Goal: Check status: Check status

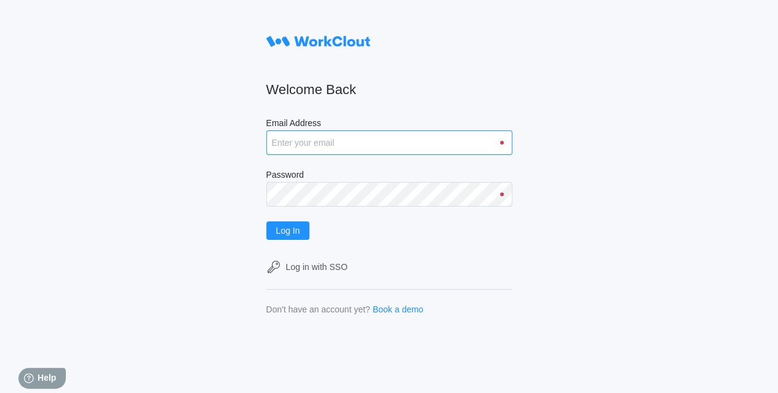
type input "[EMAIL_ADDRESS][DOMAIN_NAME]"
click at [301, 239] on form "Welcome Back Email Address [EMAIL_ADDRESS][DOMAIN_NAME] Password Log In Log in …" at bounding box center [389, 172] width 246 height 285
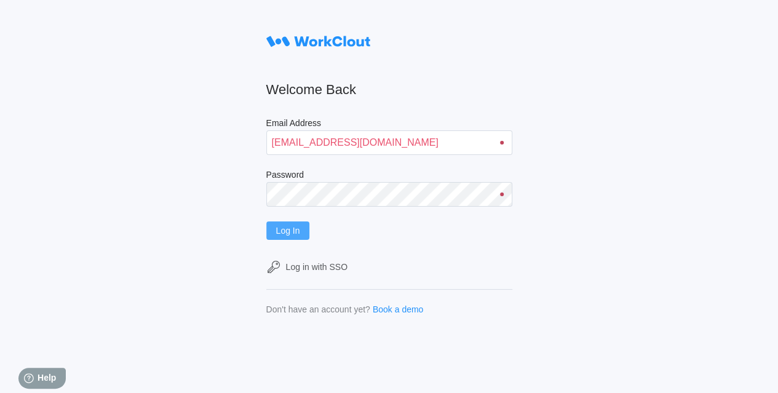
click at [296, 233] on span "Log In" at bounding box center [288, 230] width 24 height 9
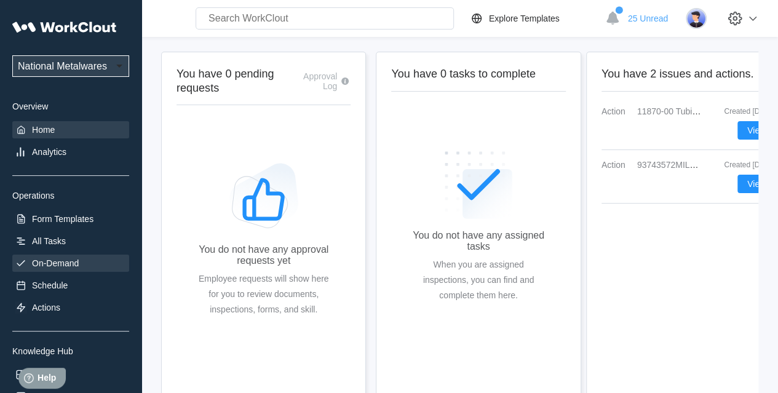
click at [77, 263] on div "On-Demand" at bounding box center [55, 263] width 47 height 10
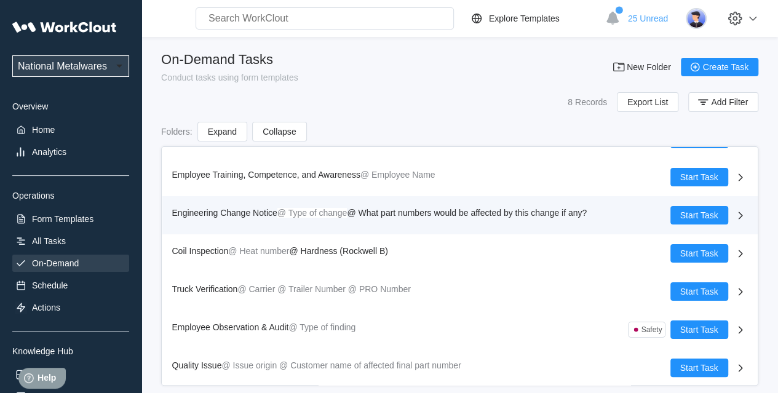
scroll to position [67, 0]
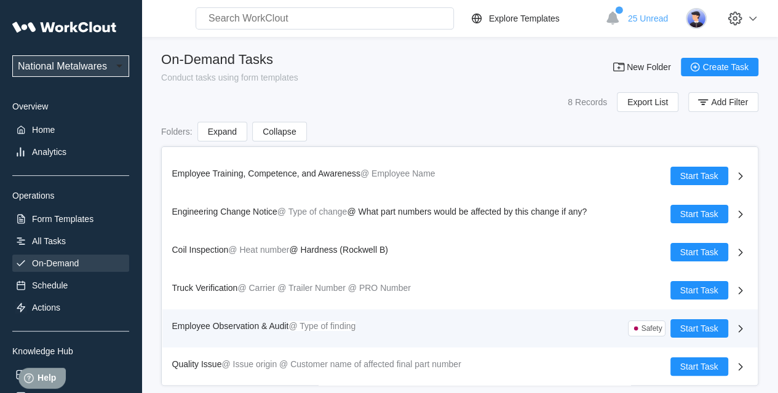
click at [268, 323] on span "Employee Observation & Audit" at bounding box center [230, 326] width 117 height 10
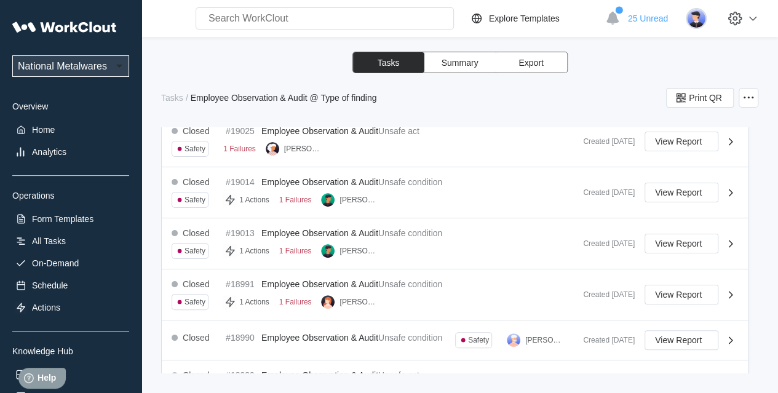
scroll to position [184, 0]
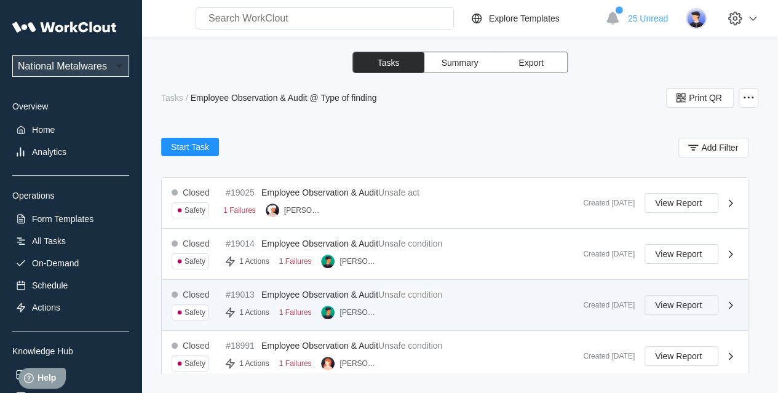
click at [684, 304] on span "View Report" at bounding box center [678, 305] width 47 height 9
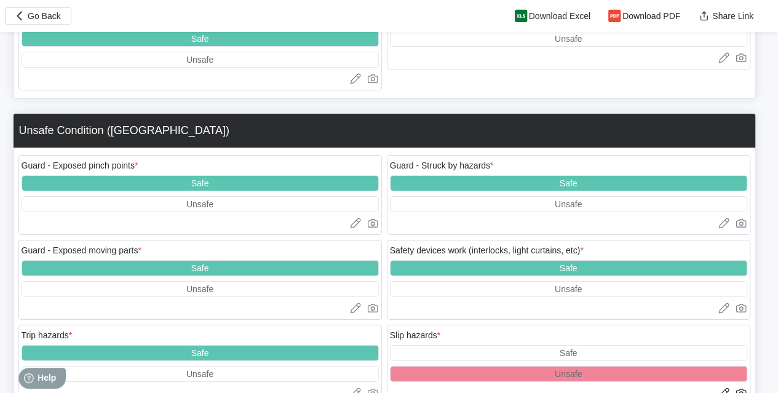
scroll to position [2398, 0]
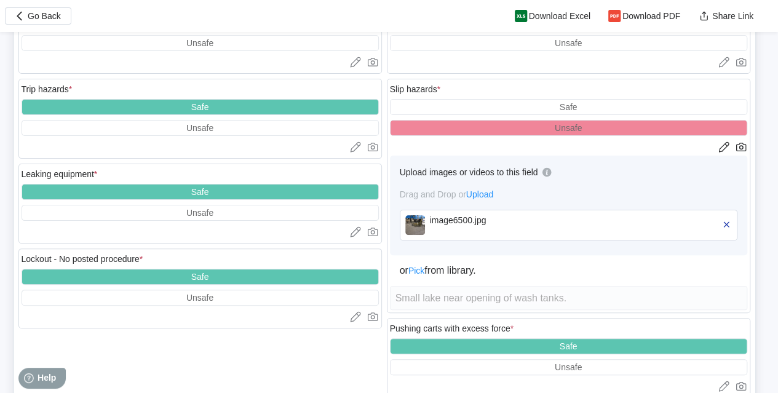
click at [430, 215] on div "image6500.jpg" at bounding box center [500, 225] width 141 height 20
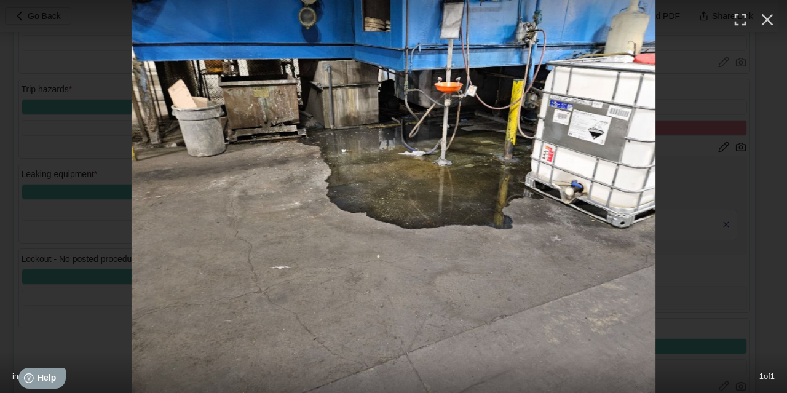
drag, startPoint x: 770, startPoint y: 22, endPoint x: 763, endPoint y: 22, distance: 6.8
click at [770, 22] on icon "button" at bounding box center [768, 20] width 12 height 12
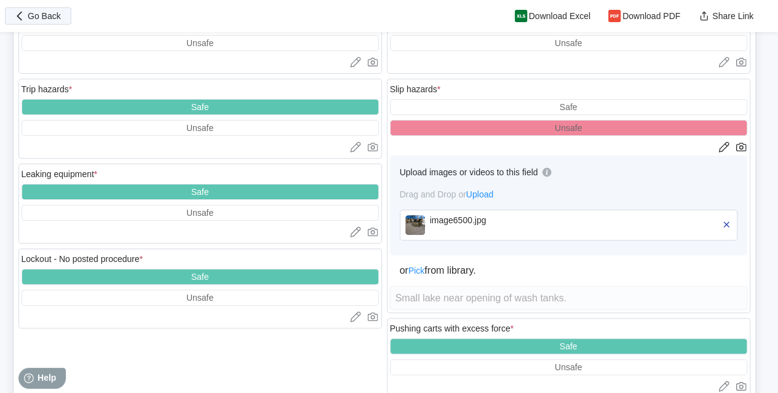
click at [53, 12] on span "Go Back" at bounding box center [44, 16] width 33 height 9
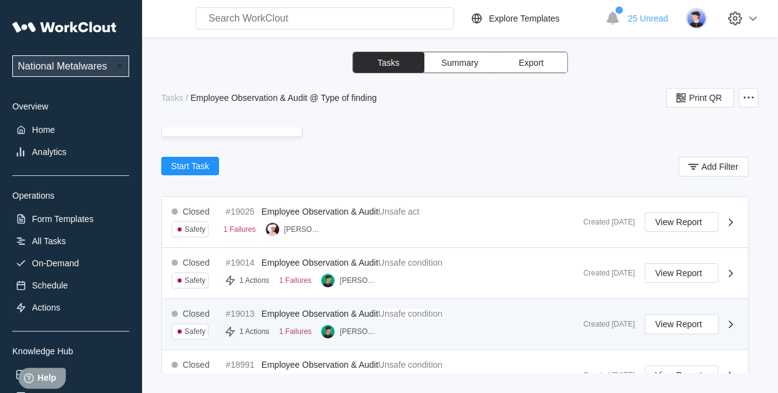
scroll to position [184, 0]
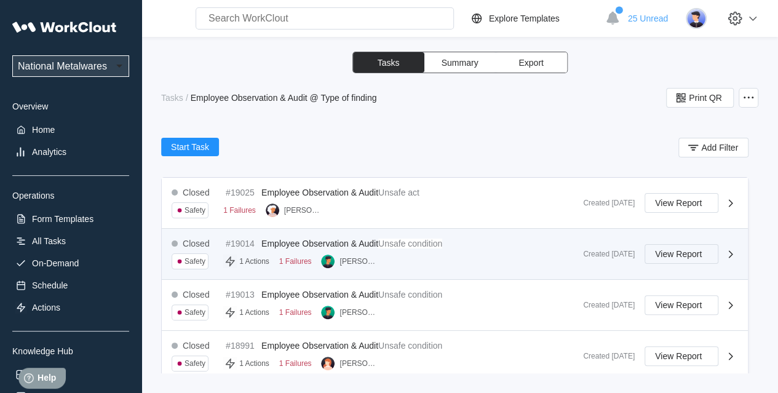
click at [665, 251] on span "View Report" at bounding box center [678, 254] width 47 height 9
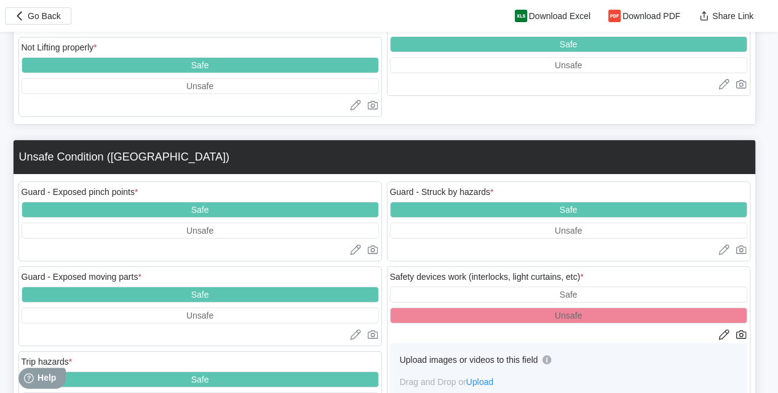
scroll to position [2213, 0]
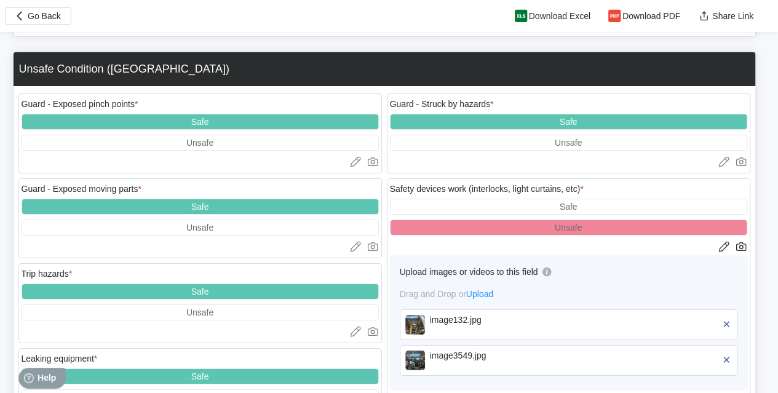
click at [456, 315] on div "image132.jpg" at bounding box center [500, 320] width 141 height 10
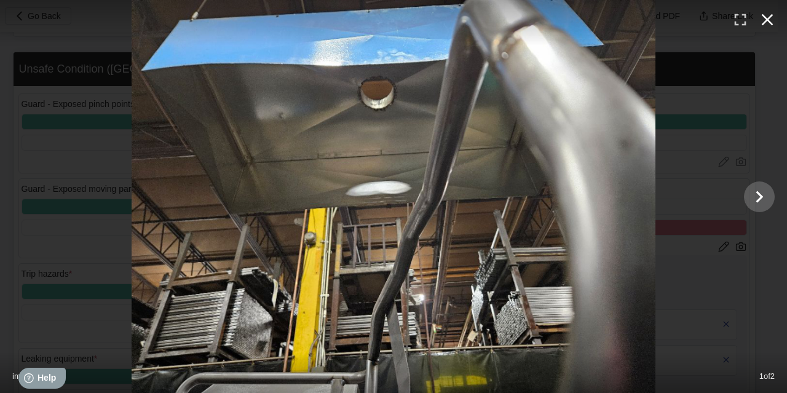
click at [765, 17] on icon "button" at bounding box center [768, 20] width 12 height 12
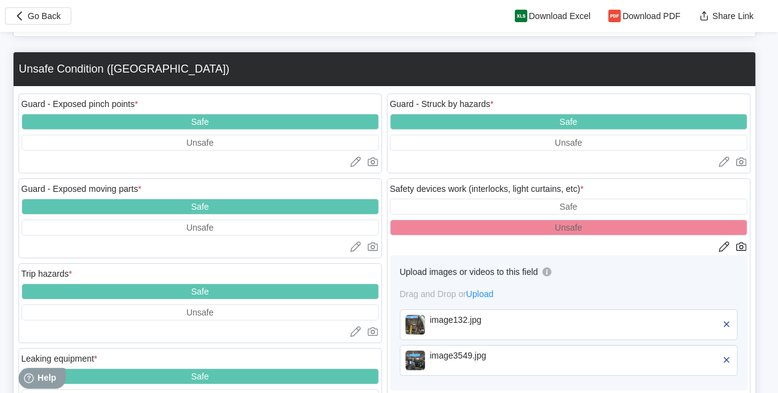
click at [463, 350] on div "image3549.jpg" at bounding box center [500, 355] width 141 height 10
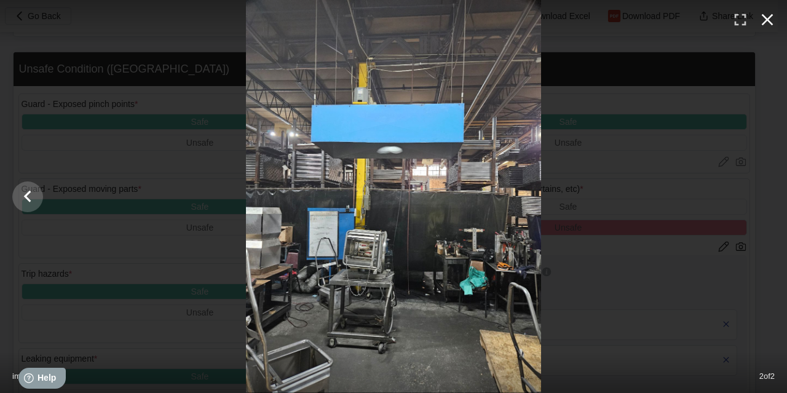
click at [773, 17] on icon "button" at bounding box center [767, 20] width 20 height 20
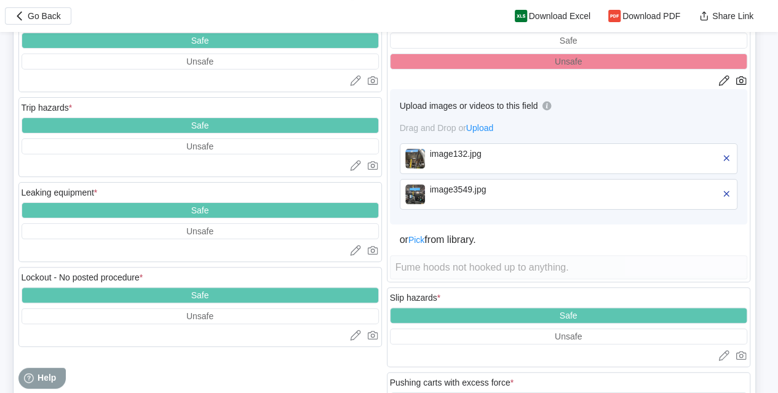
scroll to position [2398, 0]
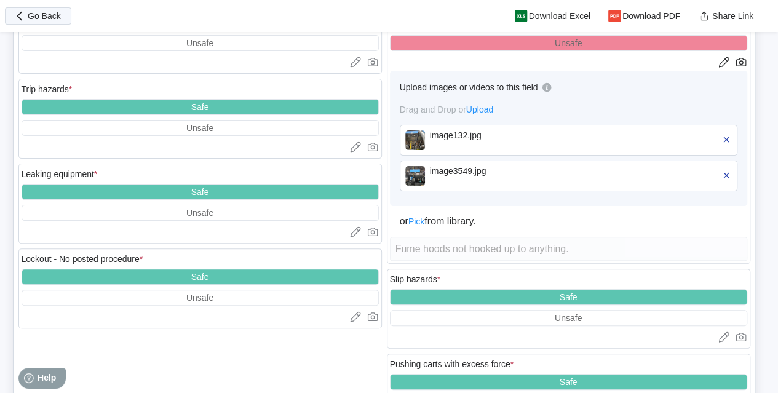
click at [36, 16] on span "Go Back" at bounding box center [44, 16] width 33 height 9
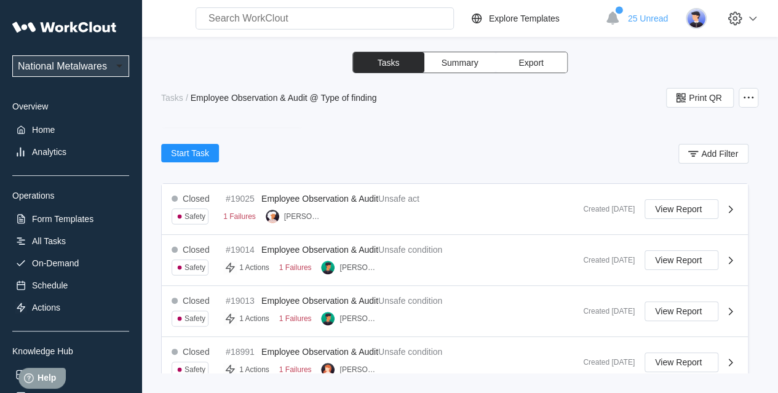
scroll to position [184, 0]
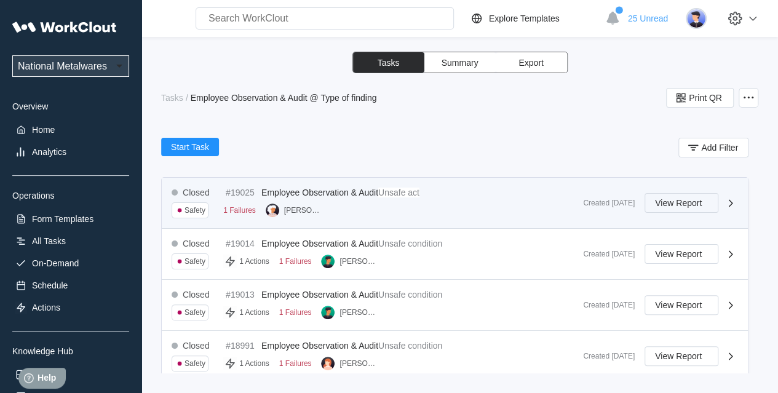
click at [655, 204] on span "View Report" at bounding box center [678, 203] width 47 height 9
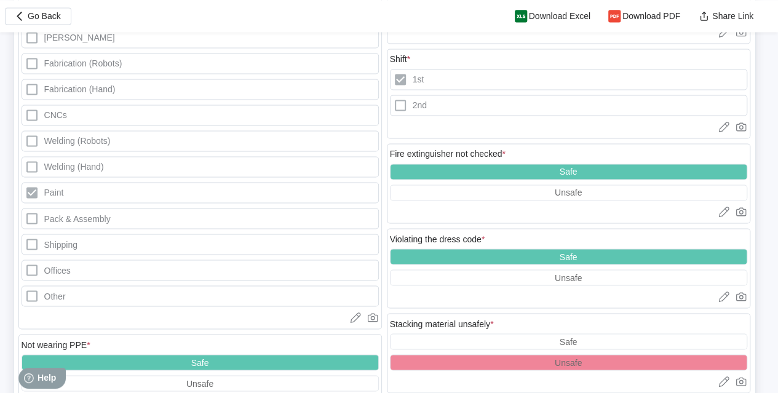
scroll to position [1107, 0]
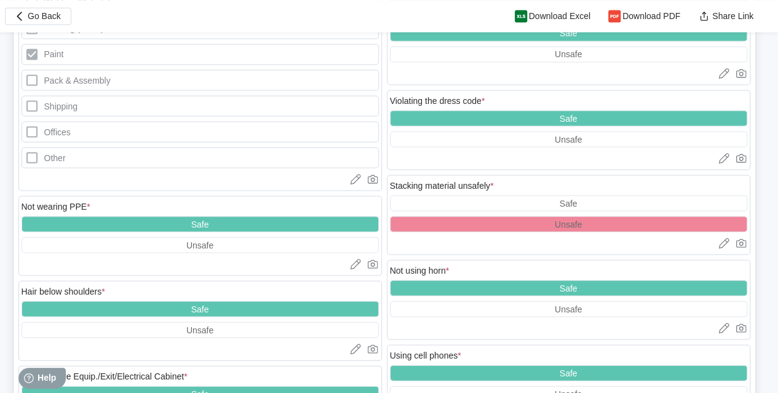
click at [27, 2] on header "Go Back Download Excel Download PDF Share Link" at bounding box center [389, 16] width 778 height 32
click at [26, 14] on icon "button" at bounding box center [20, 16] width 14 height 14
